Goal: Navigation & Orientation: Go to known website

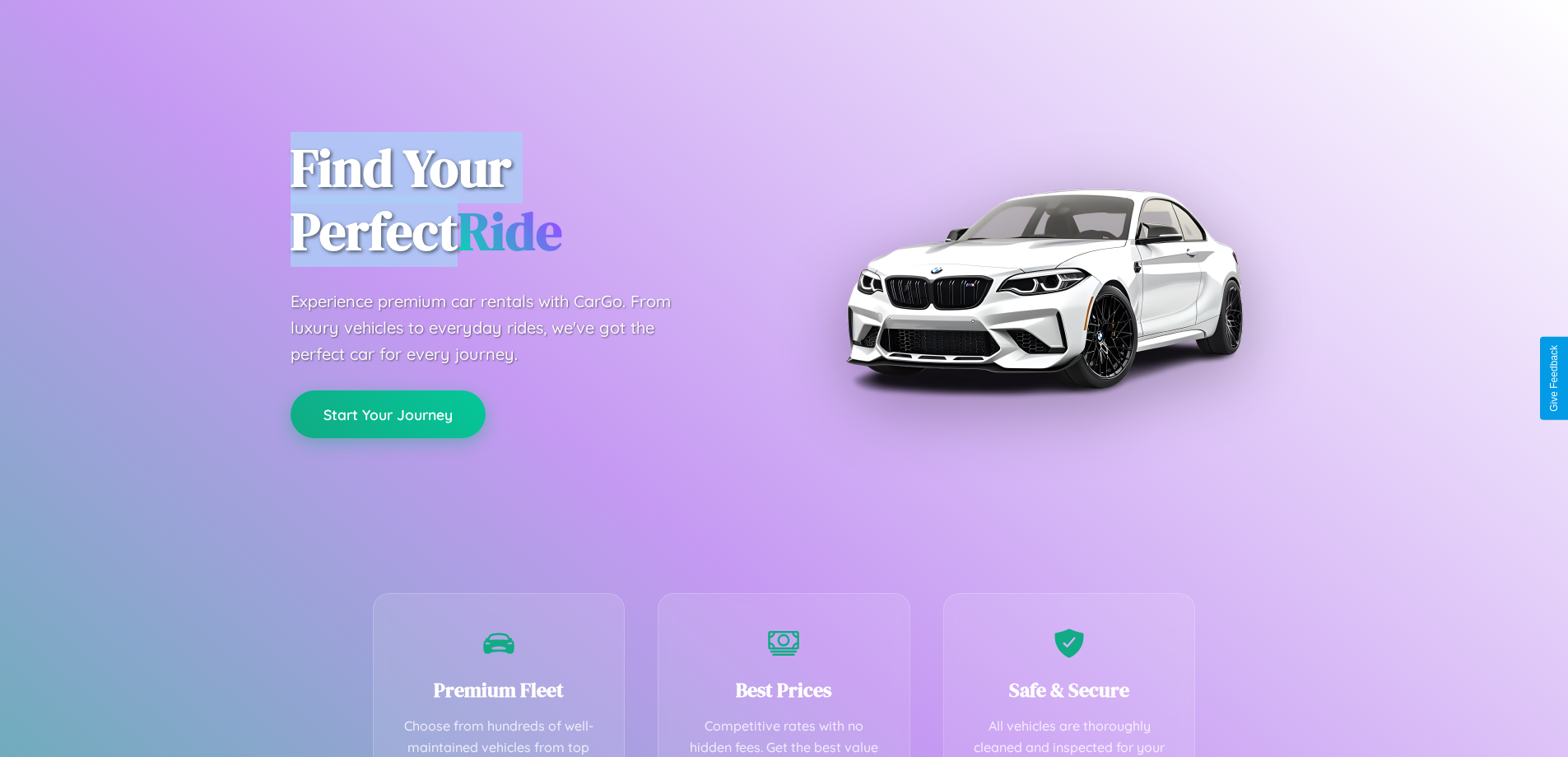
click at [388, 414] on button "Start Your Journey" at bounding box center [388, 414] width 196 height 48
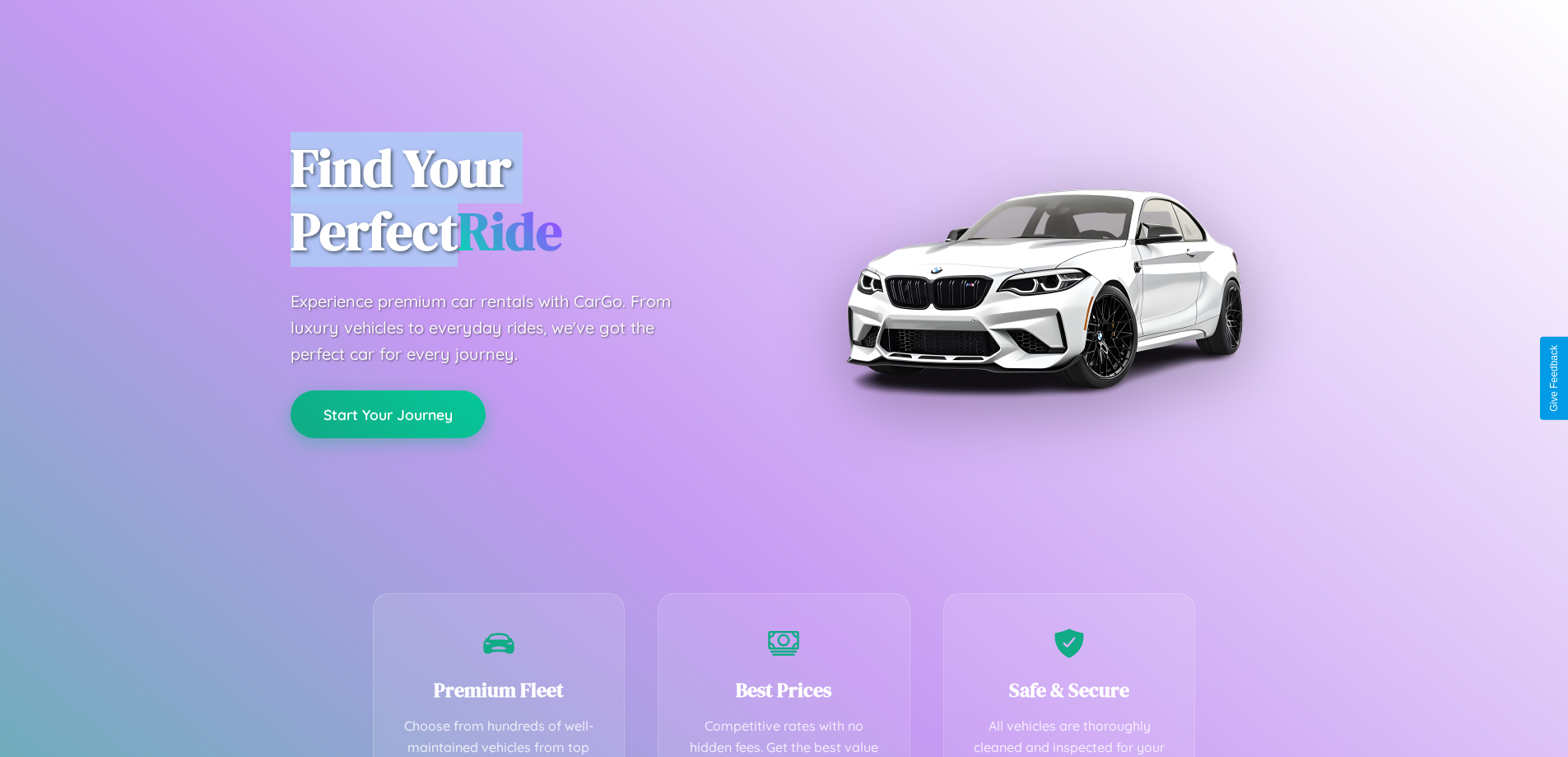
click at [388, 414] on button "Start Your Journey" at bounding box center [388, 414] width 196 height 48
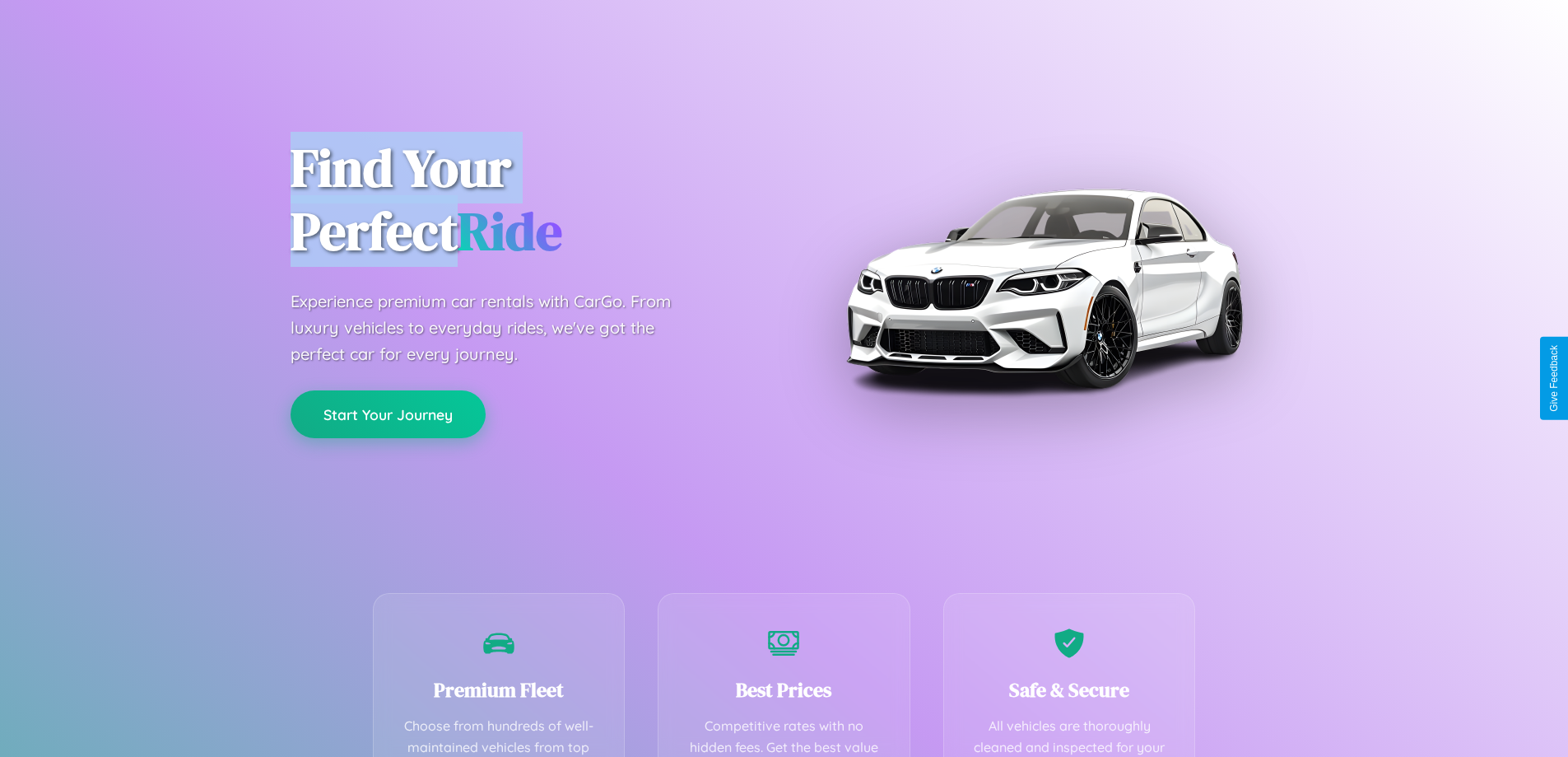
click at [388, 414] on button "Start Your Journey" at bounding box center [388, 414] width 196 height 48
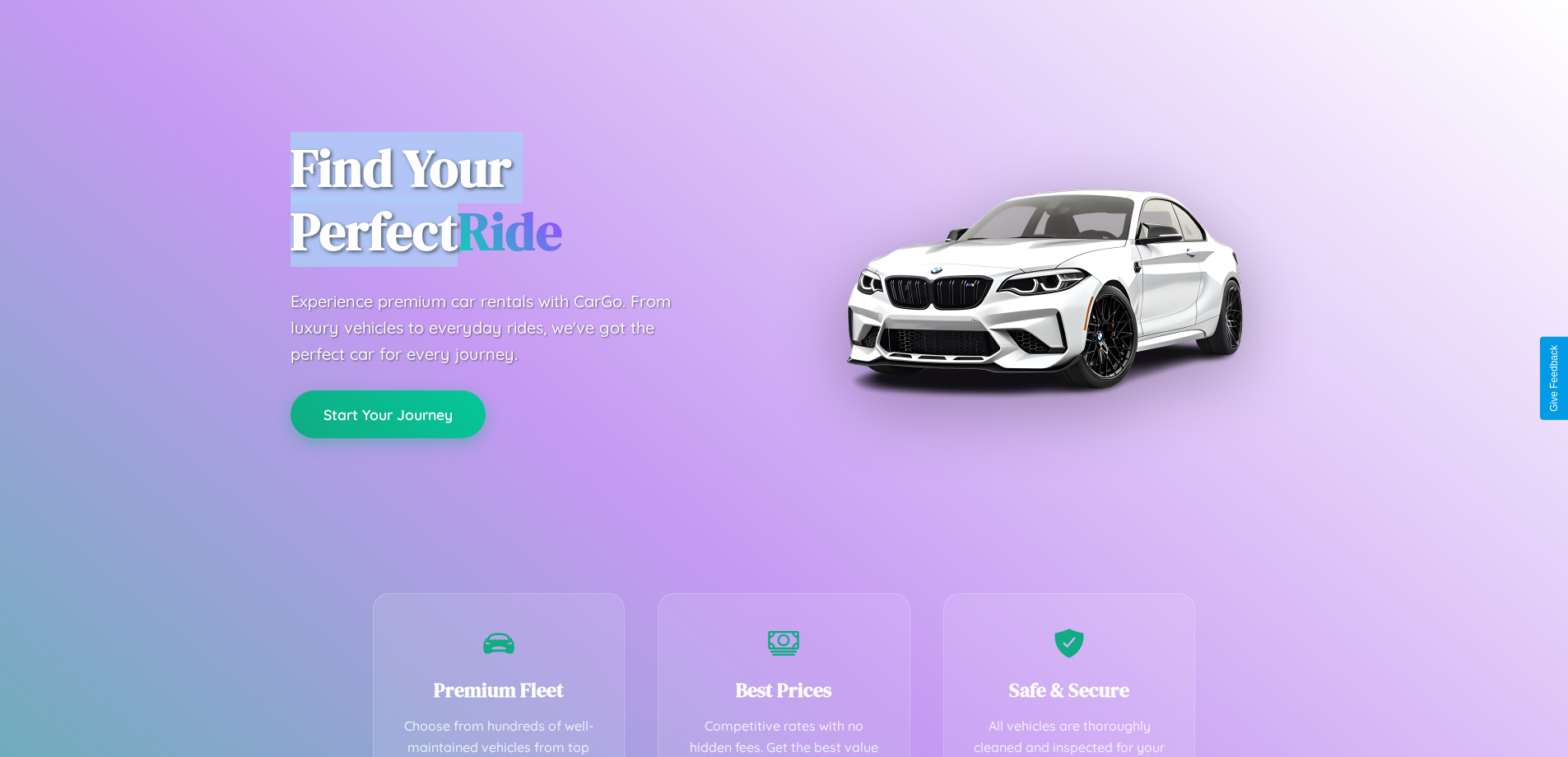
click at [388, 414] on button "Start Your Journey" at bounding box center [388, 414] width 196 height 48
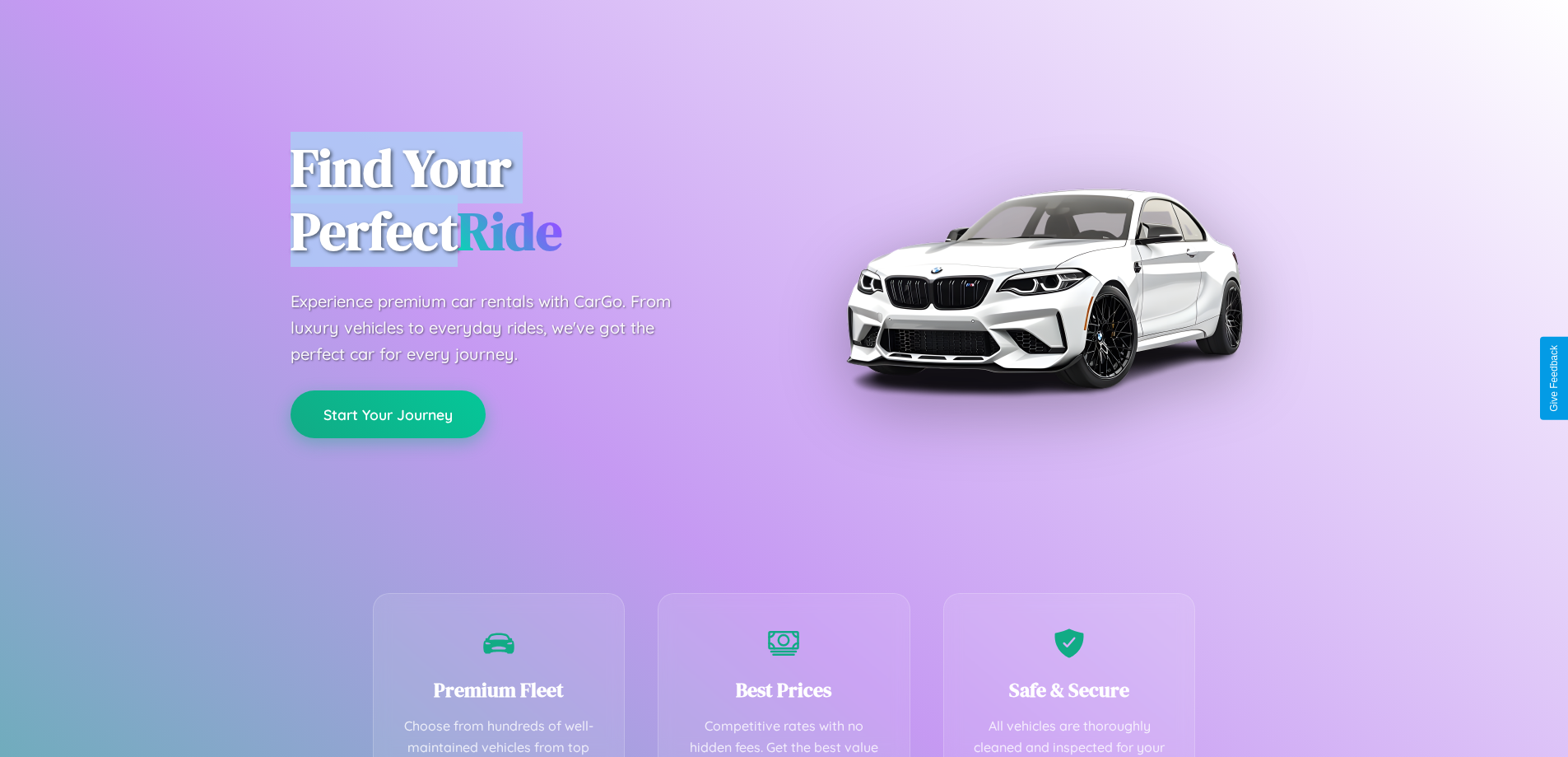
click at [388, 414] on button "Start Your Journey" at bounding box center [388, 414] width 196 height 48
